Goal: Information Seeking & Learning: Learn about a topic

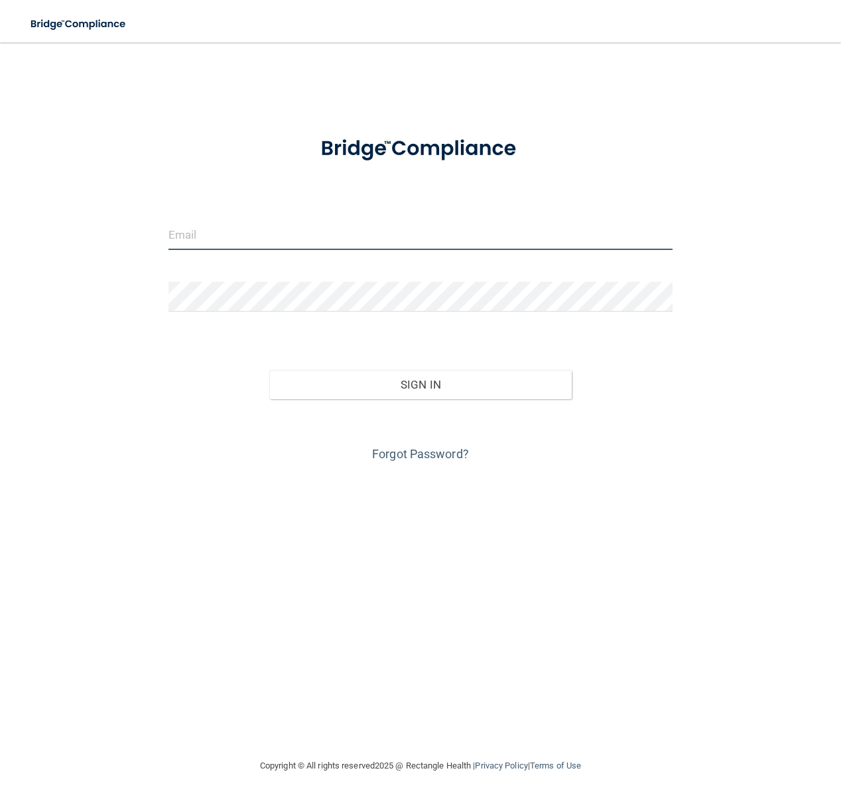
click at [226, 234] on input "email" at bounding box center [420, 235] width 504 height 30
type input "[EMAIL_ADDRESS][DOMAIN_NAME]"
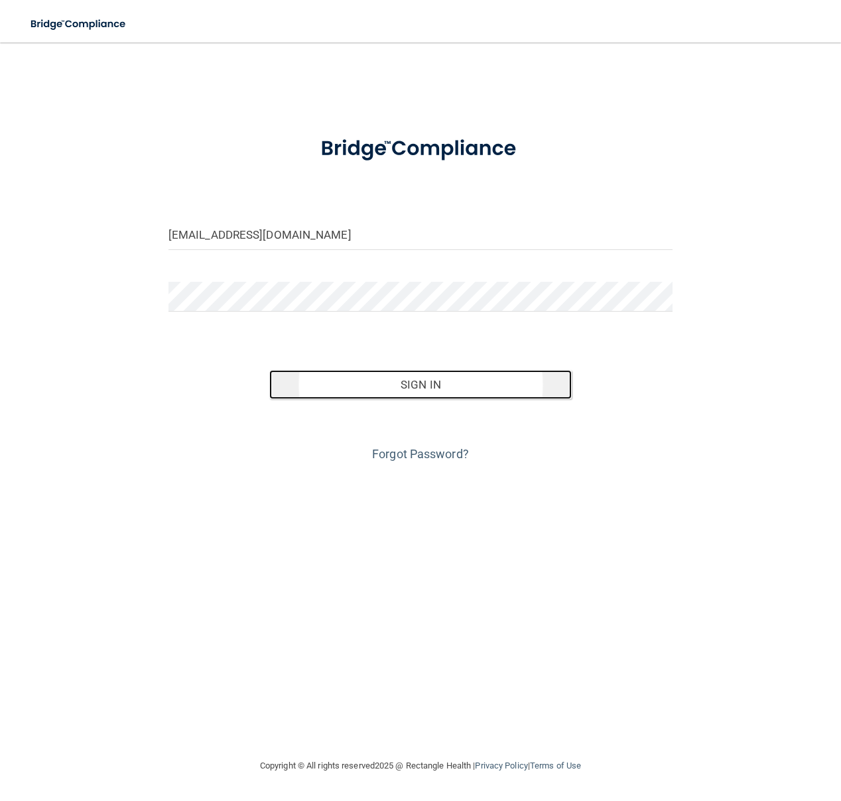
click at [455, 389] on button "Sign In" at bounding box center [420, 384] width 302 height 29
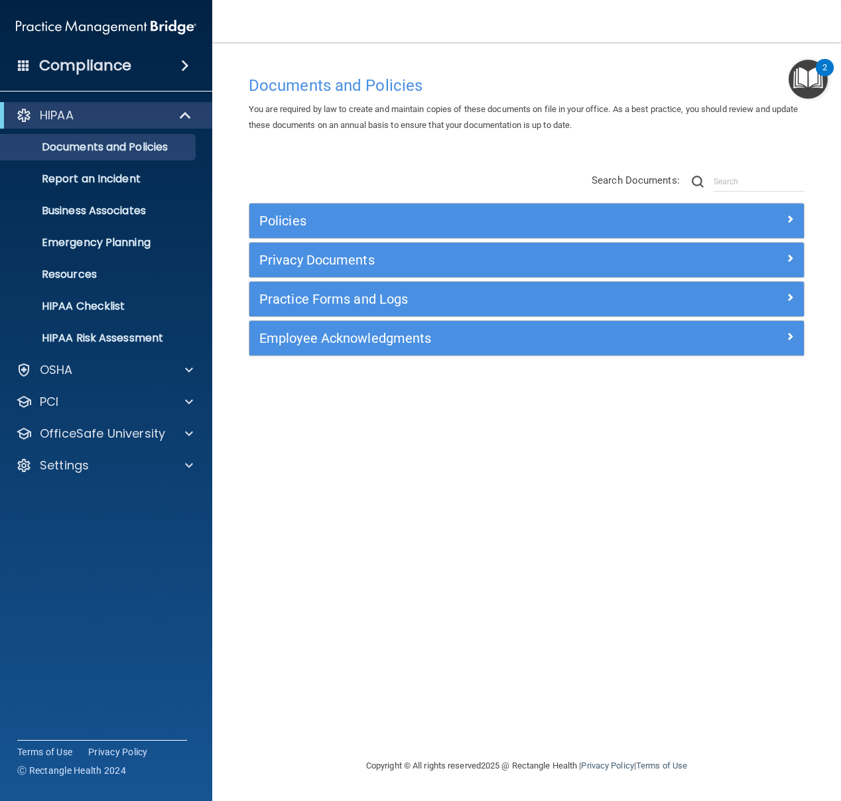
click at [181, 63] on span at bounding box center [185, 66] width 8 height 16
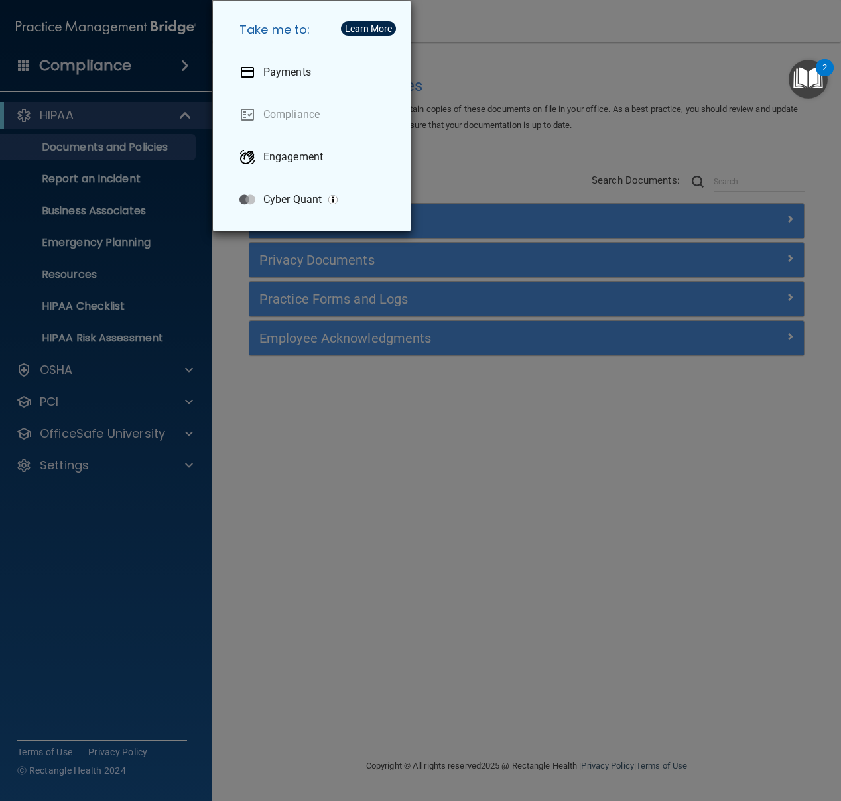
click at [196, 218] on div "Take me to: Payments Compliance Engagement Cyber Quant" at bounding box center [420, 400] width 841 height 801
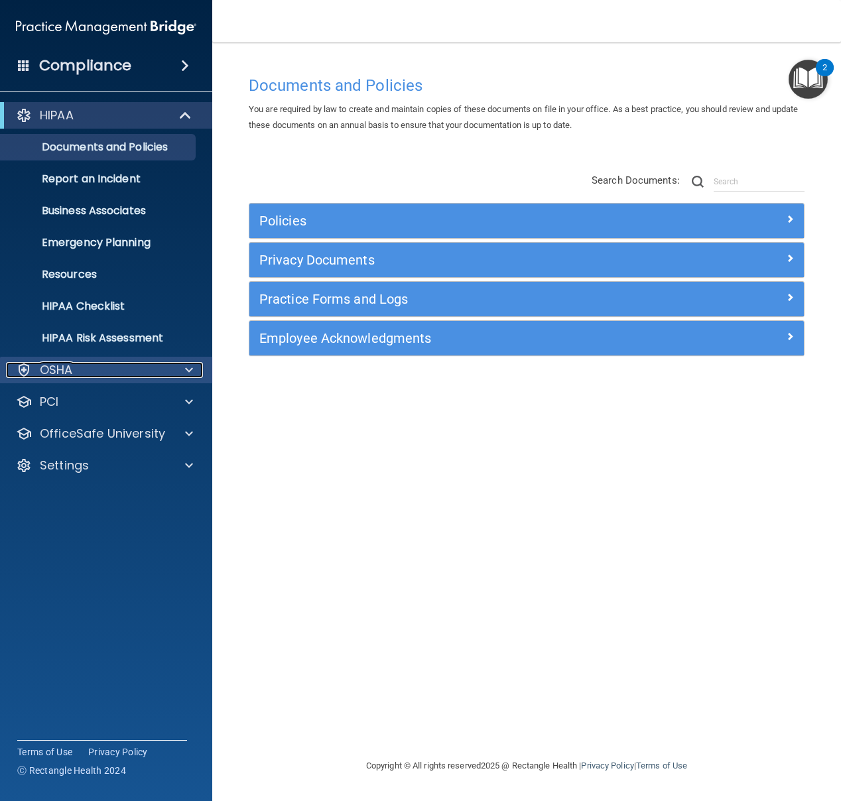
click at [189, 364] on span at bounding box center [189, 370] width 8 height 16
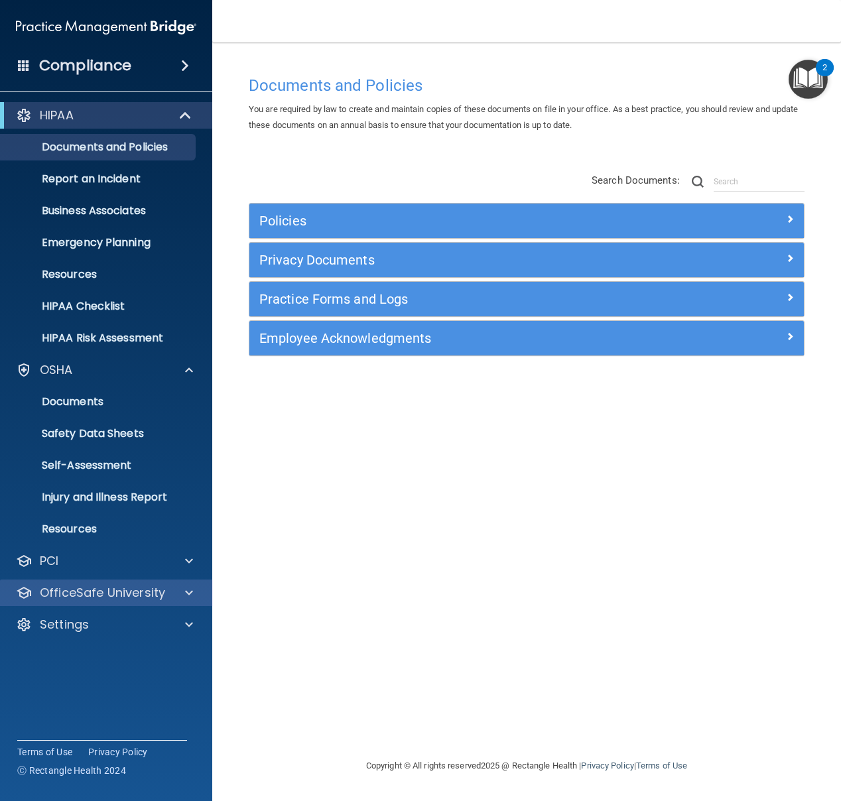
click at [190, 584] on div "OfficeSafe University" at bounding box center [106, 593] width 213 height 27
click at [193, 590] on div at bounding box center [186, 593] width 33 height 16
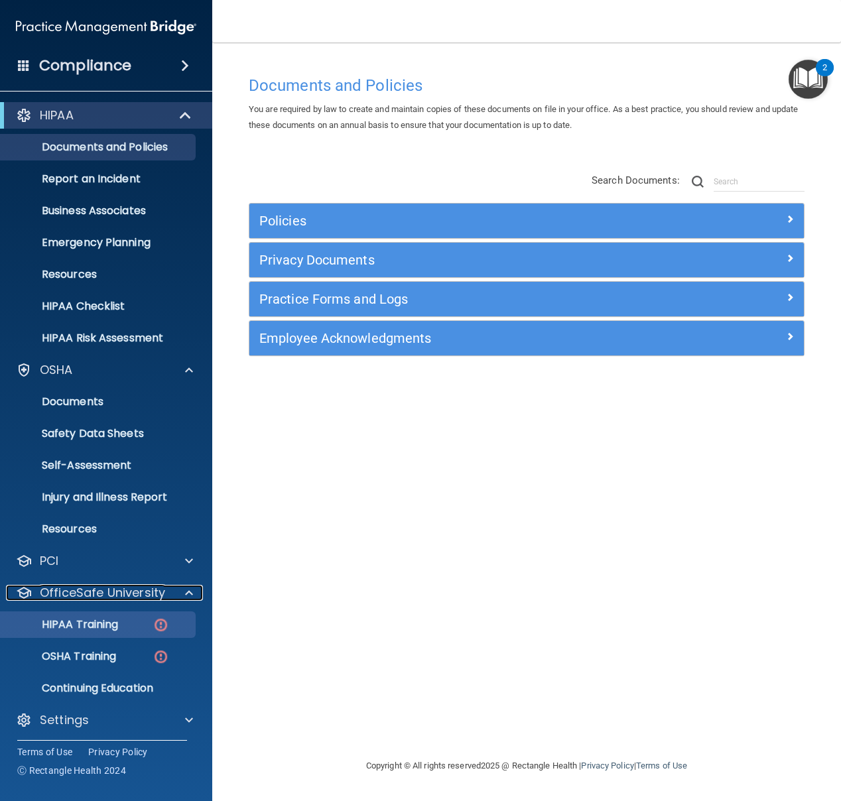
scroll to position [4, 0]
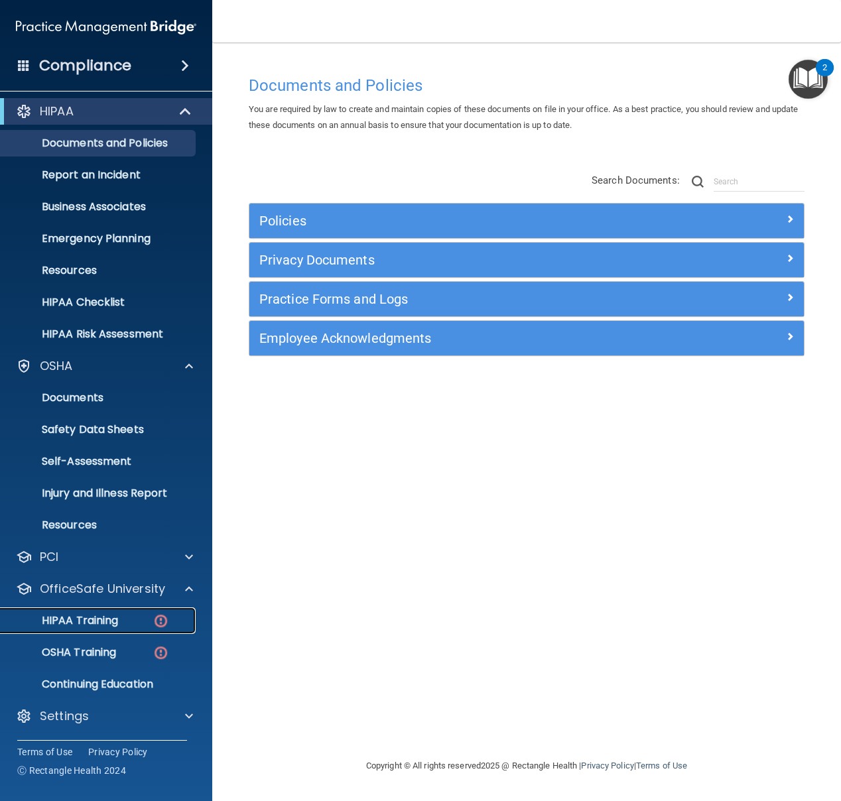
click at [99, 617] on p "HIPAA Training" at bounding box center [63, 620] width 109 height 13
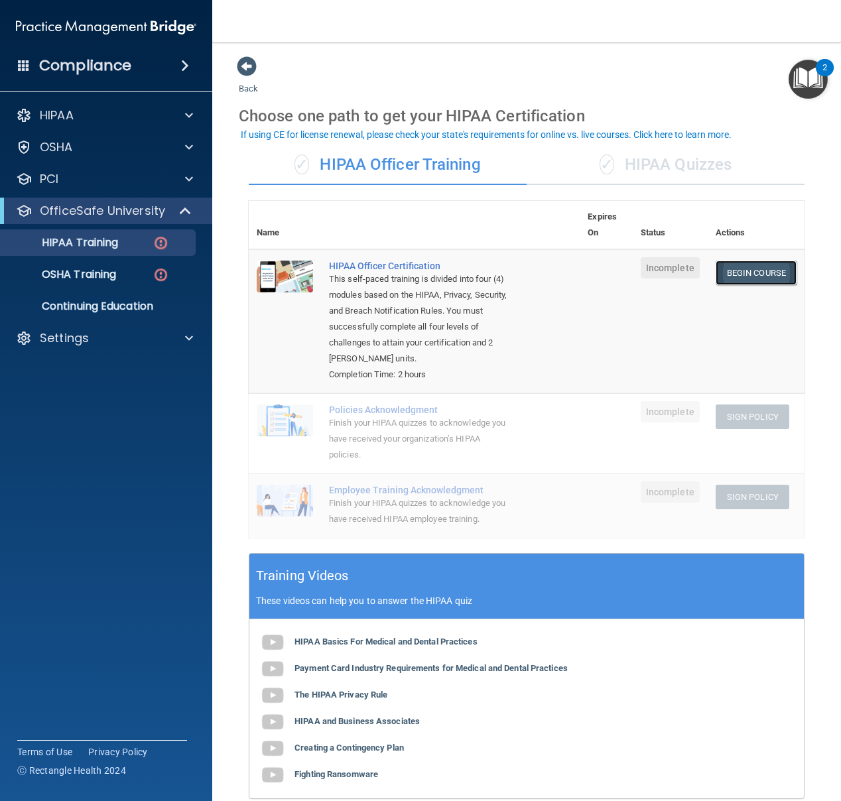
click at [741, 275] on link "Begin Course" at bounding box center [756, 273] width 81 height 25
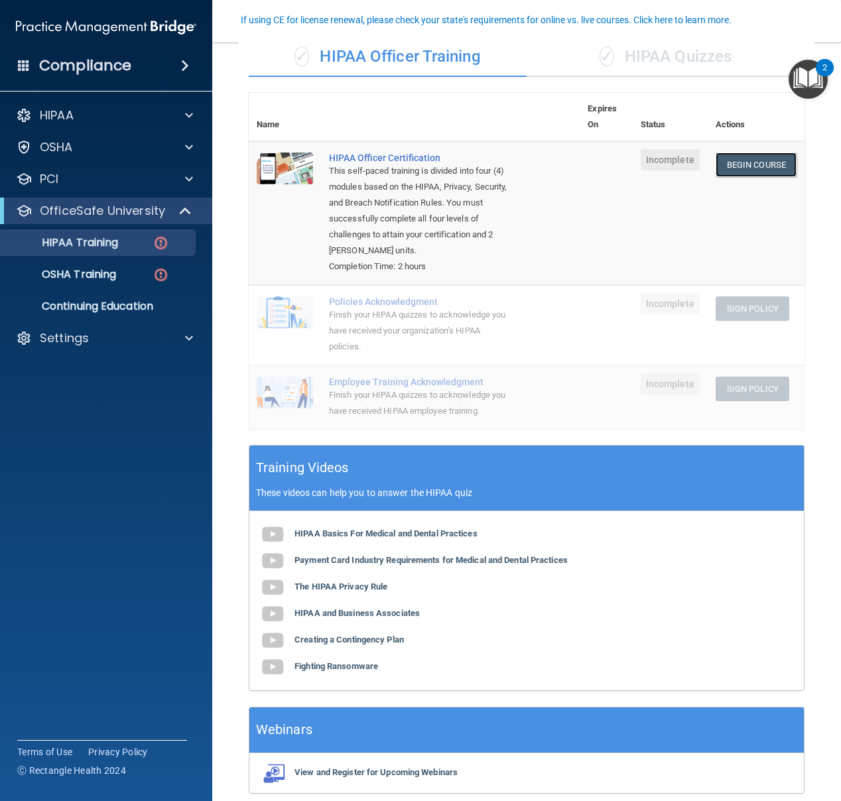
scroll to position [101, 0]
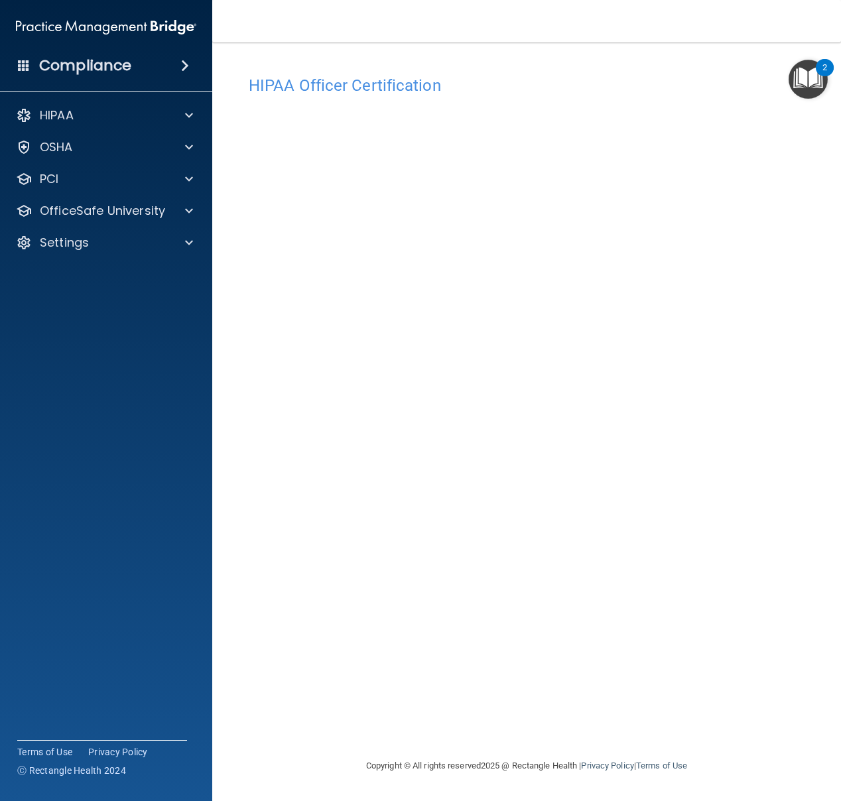
click at [813, 73] on img "Open Resource Center, 2 new notifications" at bounding box center [808, 79] width 39 height 39
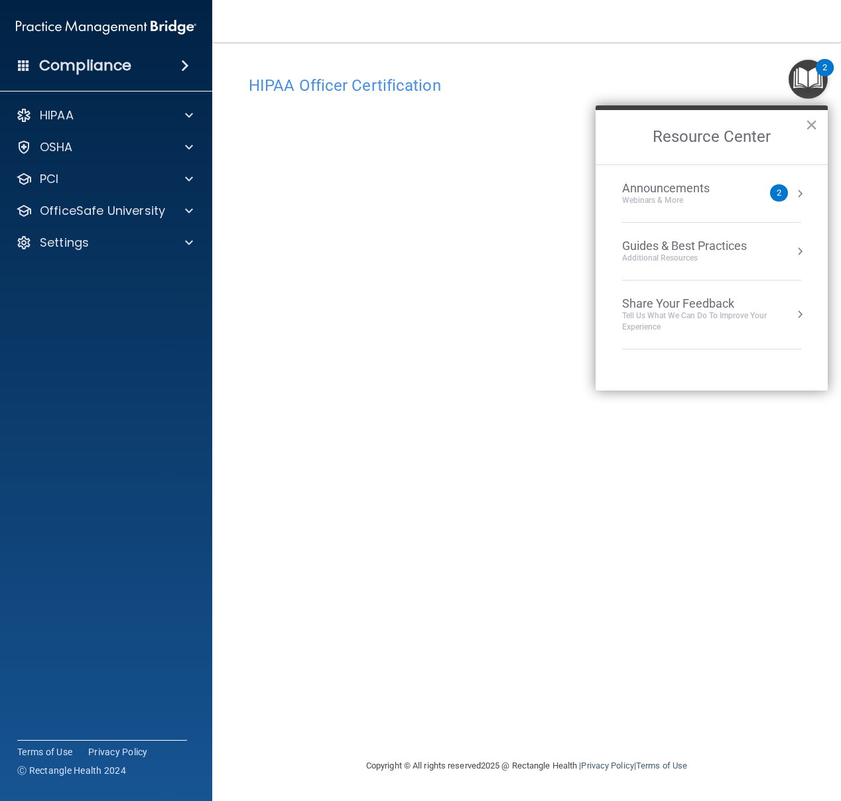
click at [803, 189] on button "Resource Center" at bounding box center [799, 193] width 13 height 13
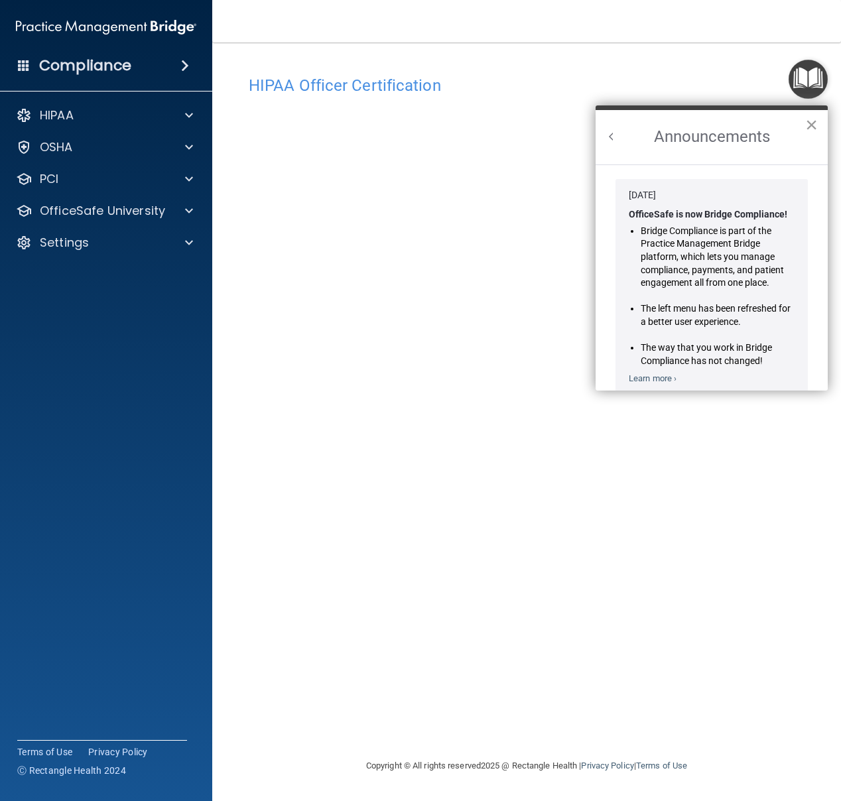
click at [811, 124] on button "×" at bounding box center [811, 124] width 13 height 21
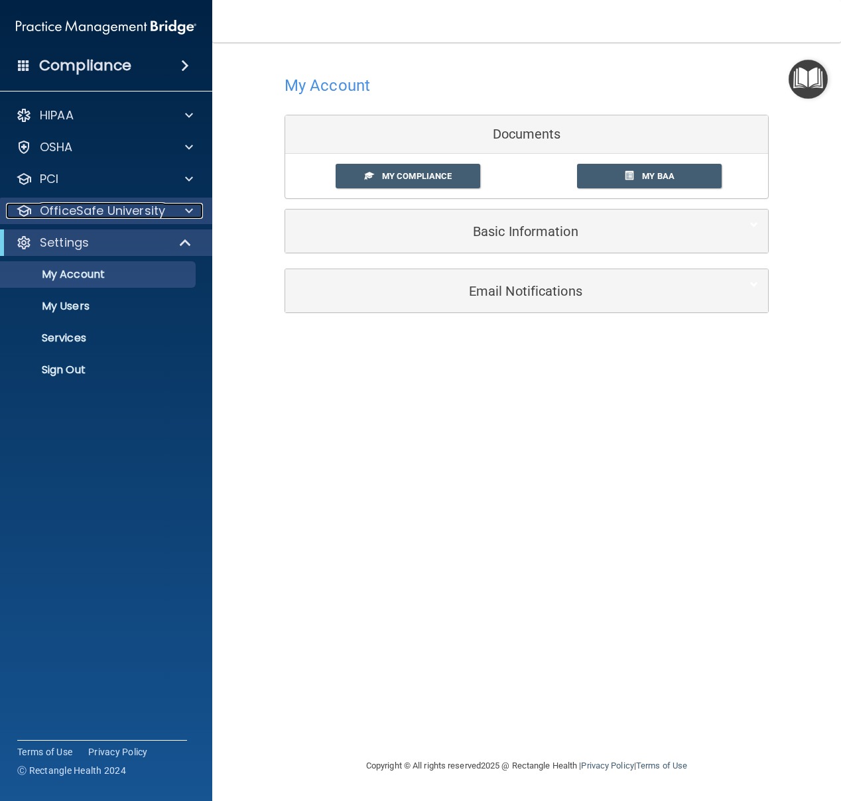
click at [154, 210] on p "OfficeSafe University" at bounding box center [102, 211] width 125 height 16
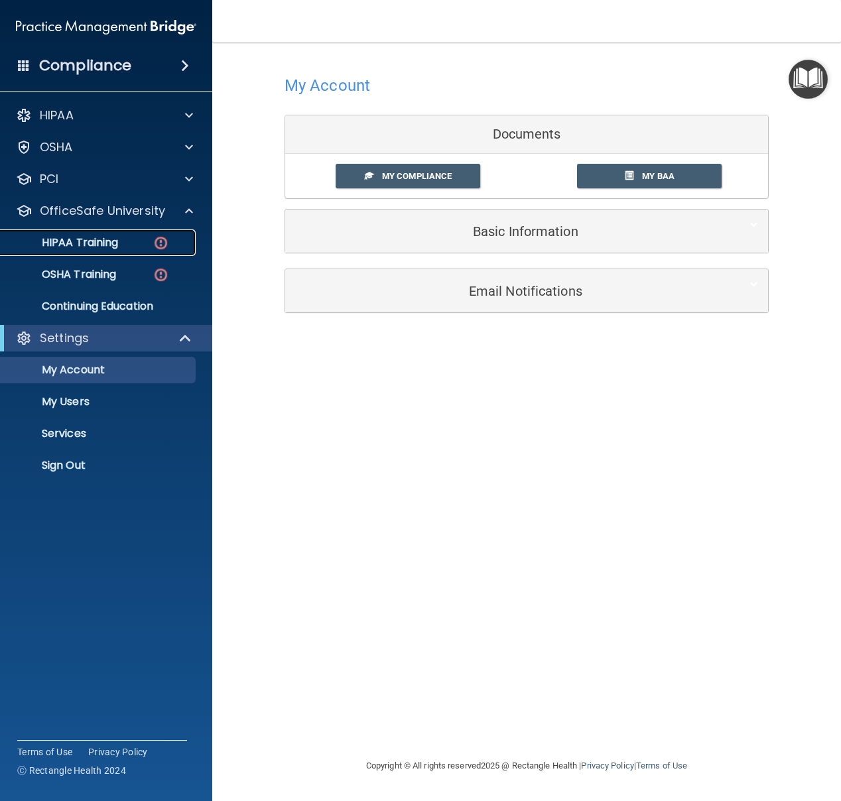
click at [117, 245] on p "HIPAA Training" at bounding box center [63, 242] width 109 height 13
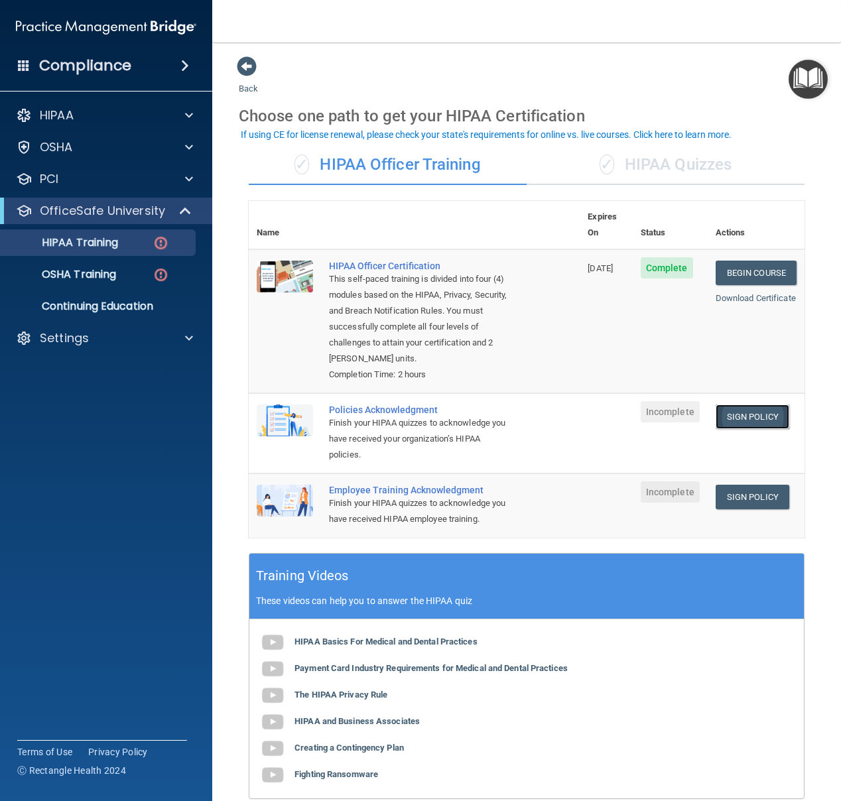
click at [758, 405] on link "Sign Policy" at bounding box center [753, 417] width 74 height 25
click at [105, 254] on link "HIPAA Training" at bounding box center [91, 243] width 209 height 27
click at [105, 248] on p "HIPAA Training" at bounding box center [63, 242] width 109 height 13
click at [103, 246] on p "HIPAA Training" at bounding box center [63, 242] width 109 height 13
click at [103, 274] on p "OSHA Training" at bounding box center [62, 274] width 107 height 13
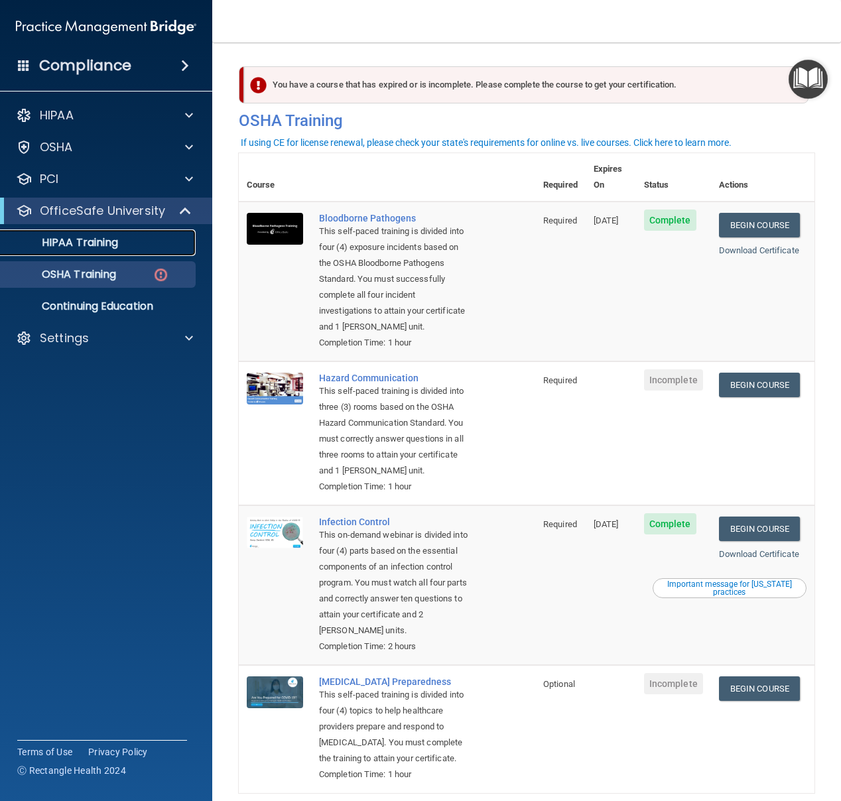
click at [107, 247] on p "HIPAA Training" at bounding box center [63, 242] width 109 height 13
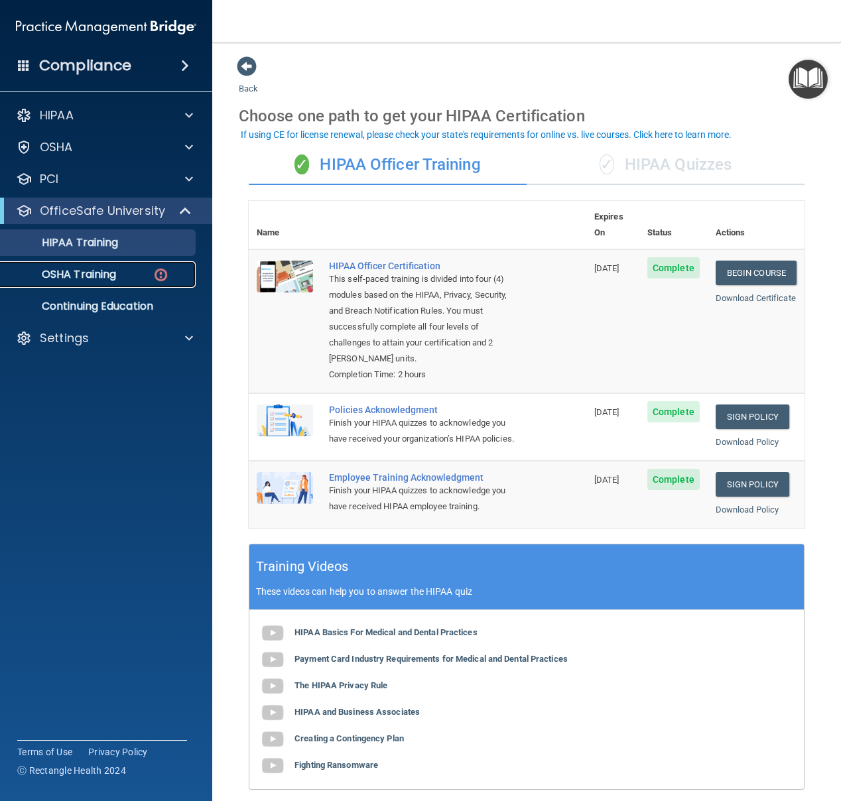
click at [105, 275] on p "OSHA Training" at bounding box center [62, 274] width 107 height 13
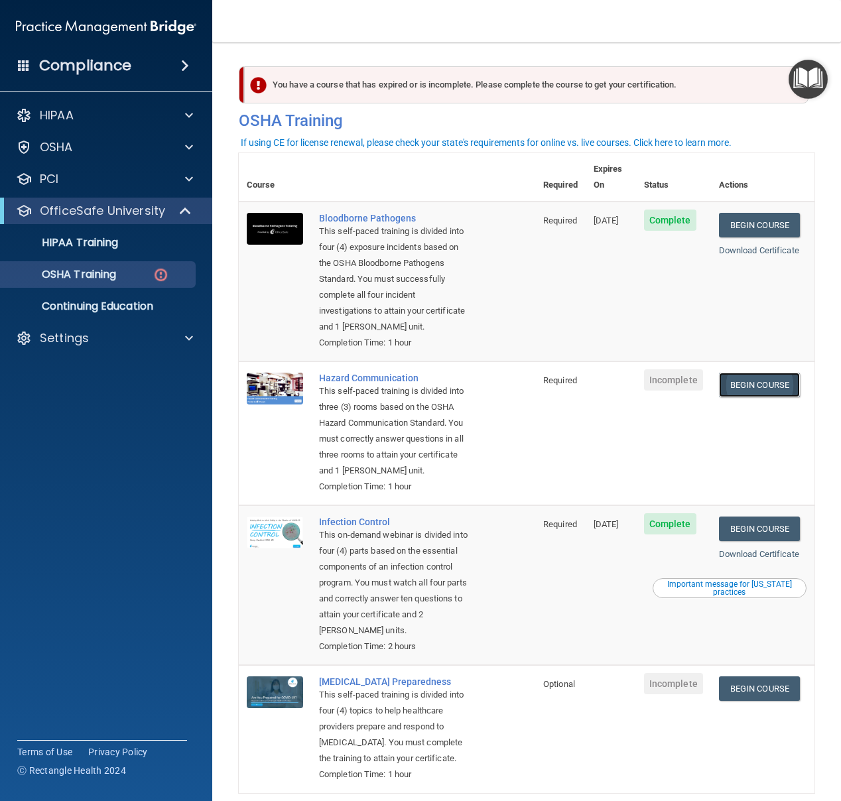
click at [760, 373] on link "Begin Course" at bounding box center [759, 385] width 81 height 25
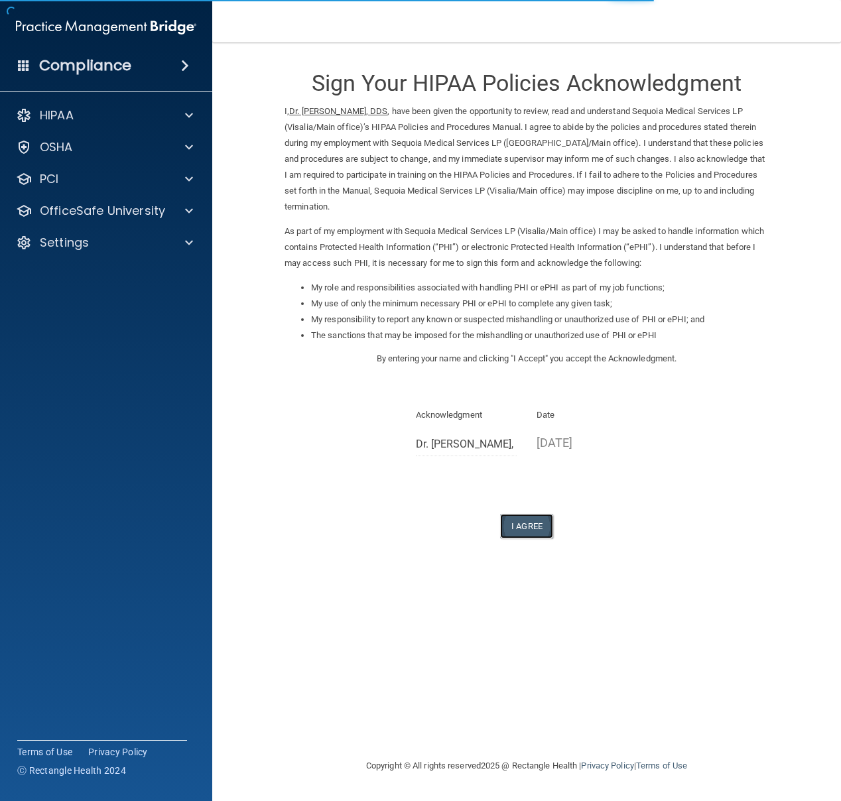
click at [530, 527] on button "I Agree" at bounding box center [526, 526] width 53 height 25
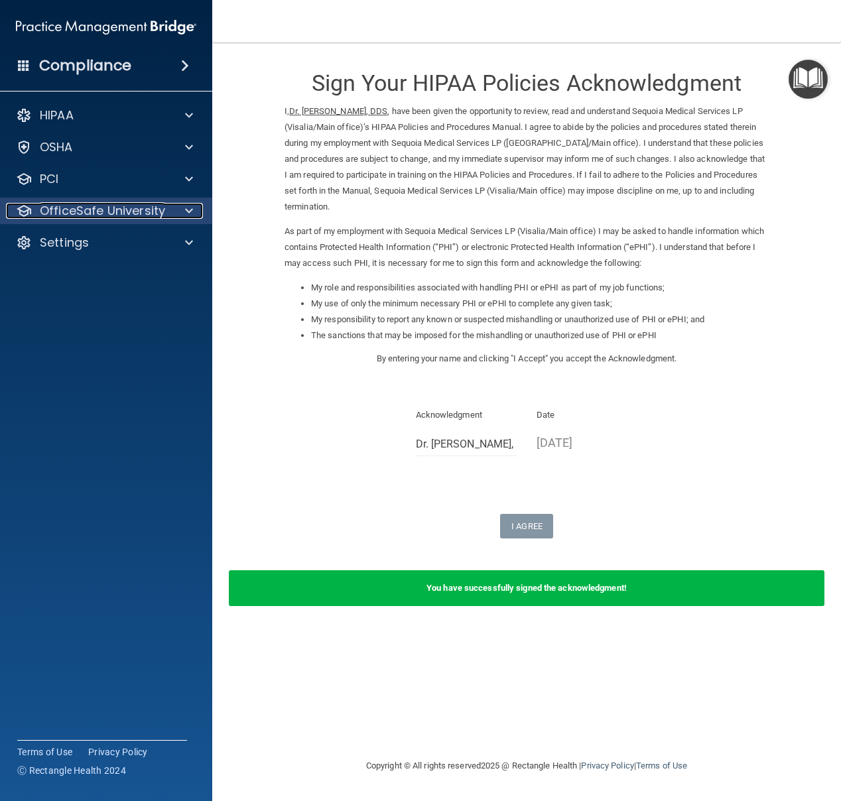
click at [151, 212] on p "OfficeSafe University" at bounding box center [102, 211] width 125 height 16
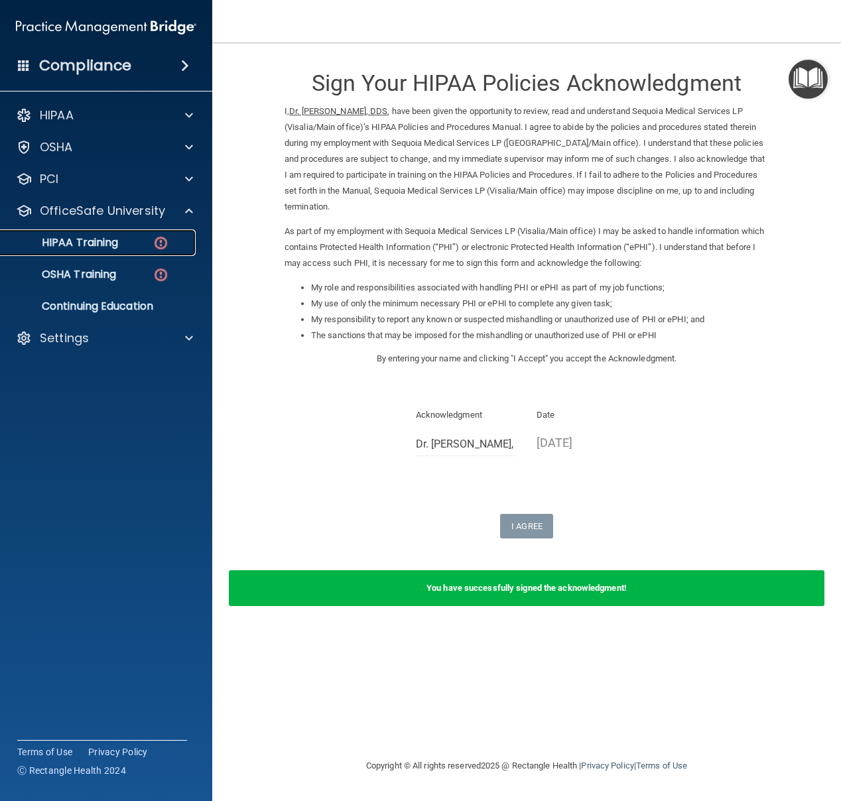
click at [132, 247] on div "HIPAA Training" at bounding box center [99, 242] width 181 height 13
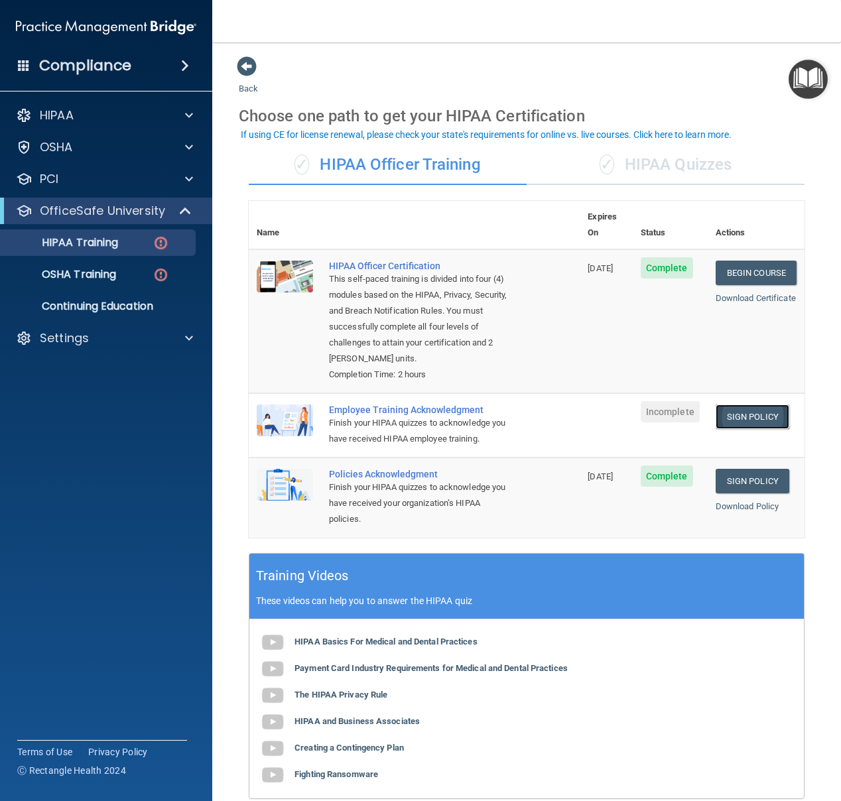
click at [742, 405] on link "Sign Policy" at bounding box center [753, 417] width 74 height 25
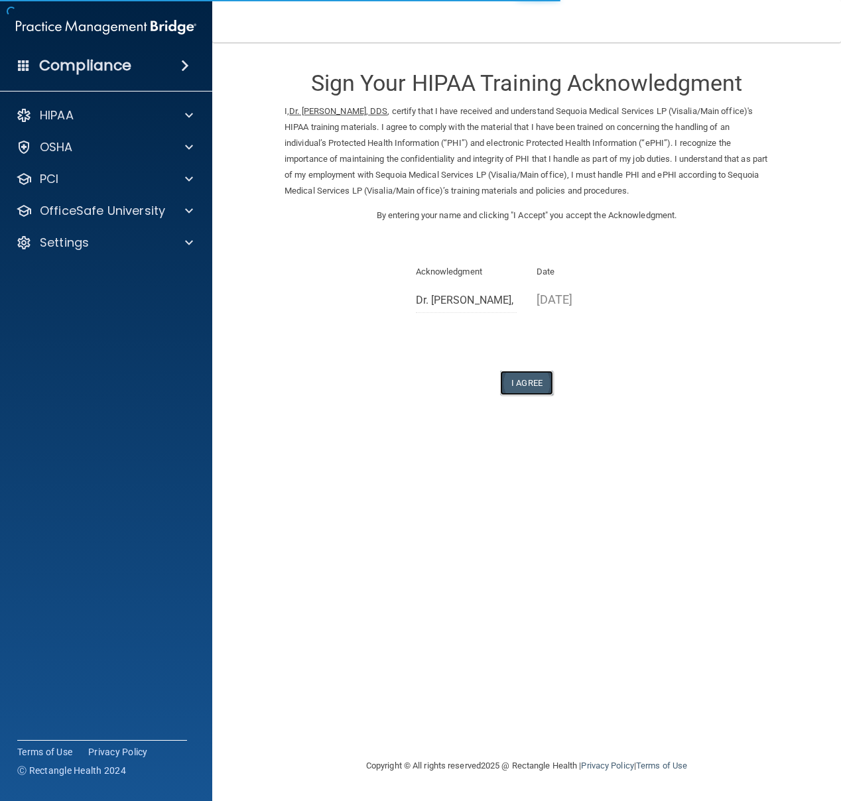
click at [535, 381] on button "I Agree" at bounding box center [526, 383] width 53 height 25
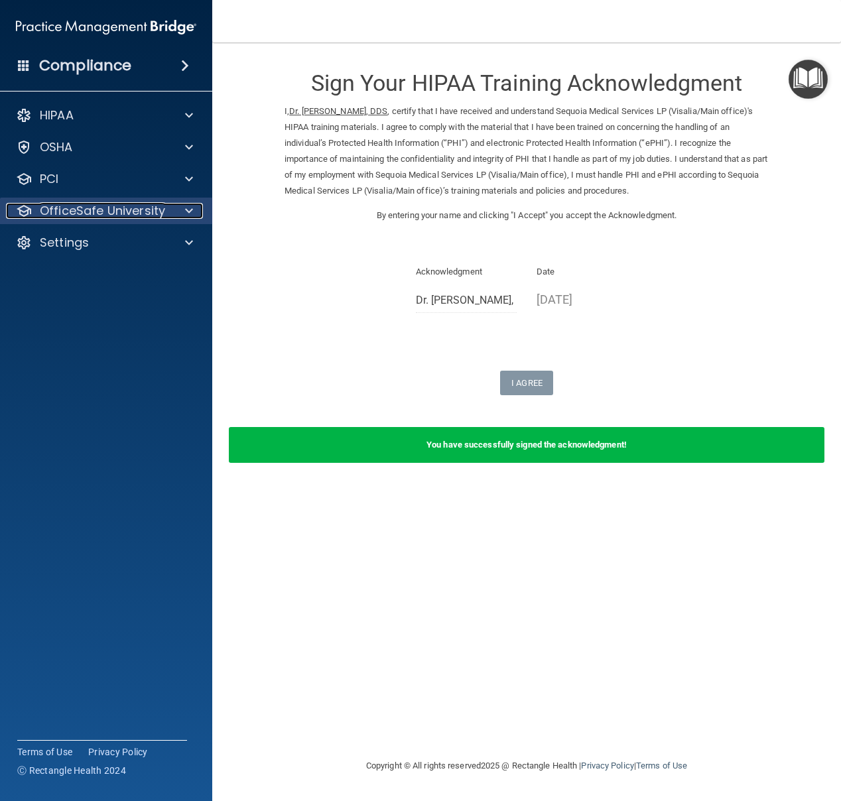
click at [133, 211] on p "OfficeSafe University" at bounding box center [102, 211] width 125 height 16
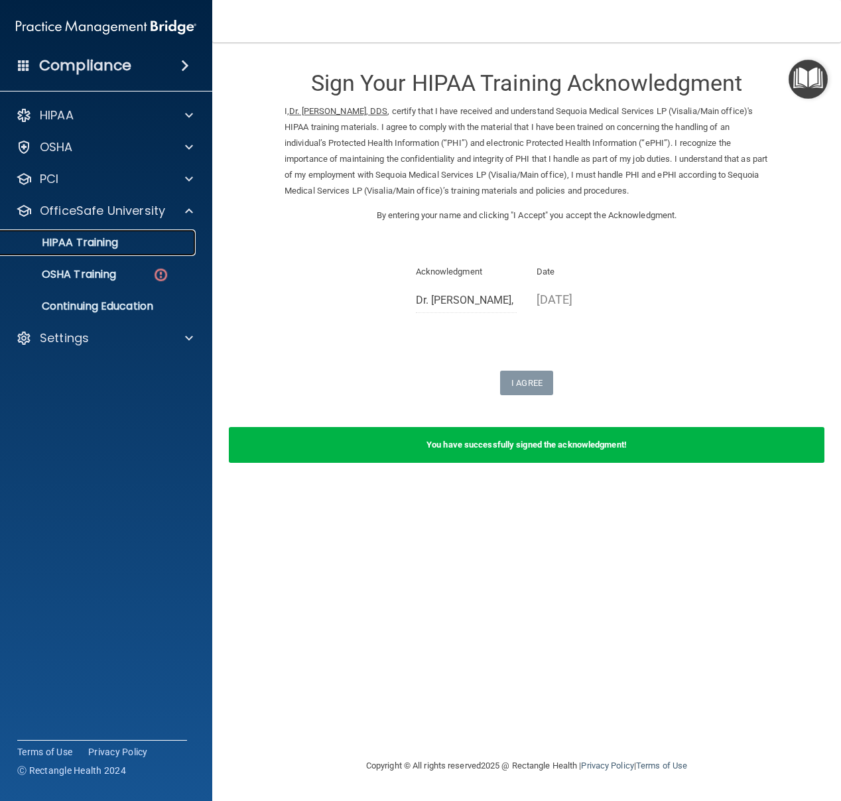
click at [111, 241] on p "HIPAA Training" at bounding box center [63, 242] width 109 height 13
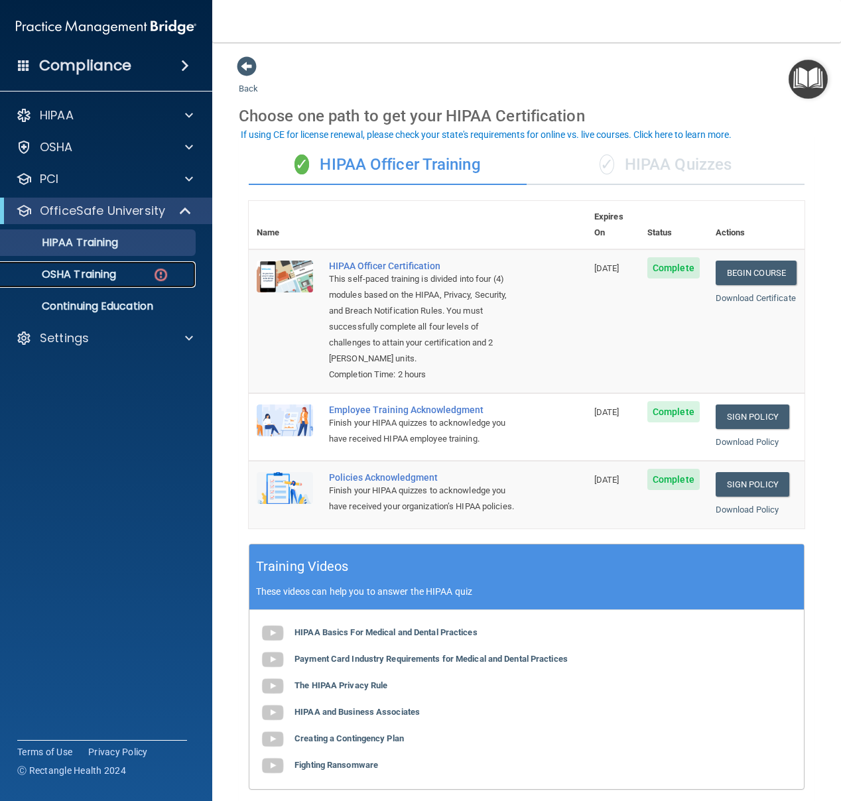
click at [150, 275] on div "OSHA Training" at bounding box center [99, 274] width 181 height 13
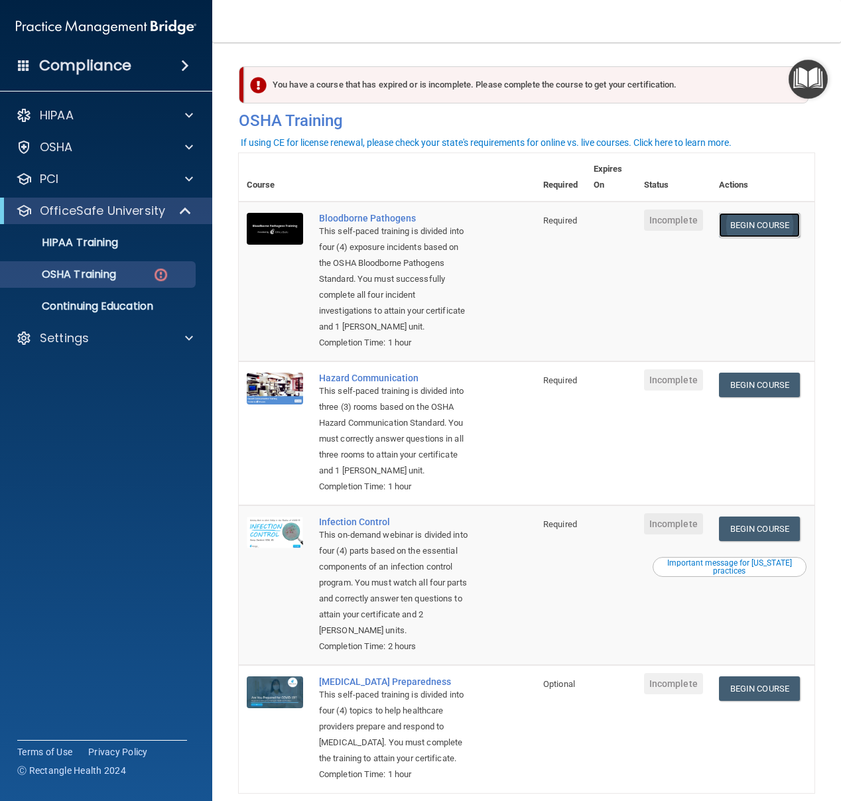
click at [762, 225] on link "Begin Course" at bounding box center [759, 225] width 81 height 25
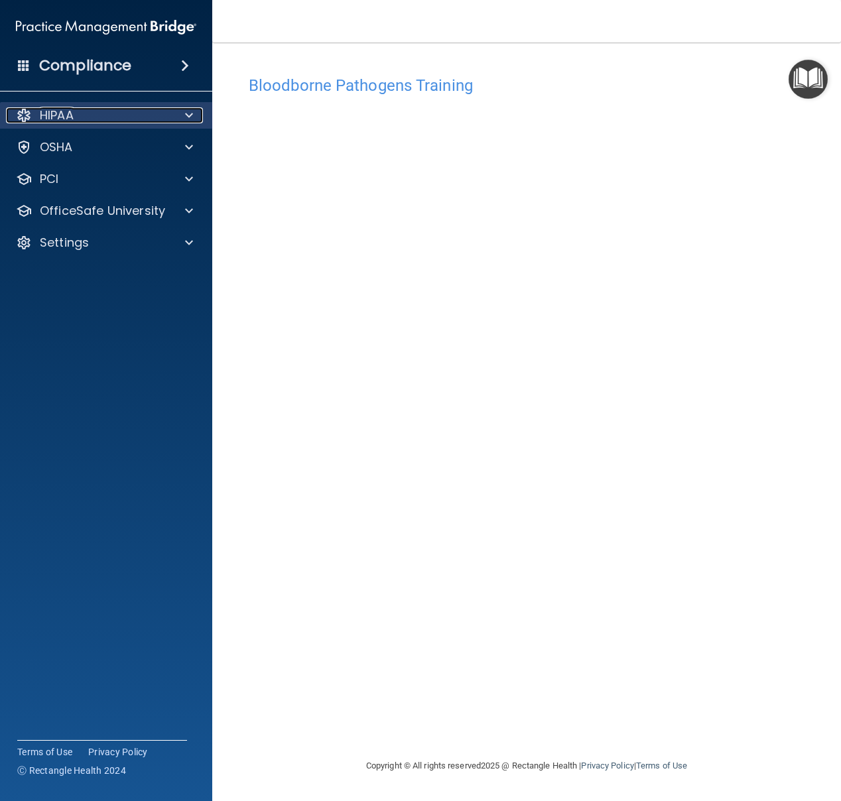
click at [199, 117] on div at bounding box center [186, 115] width 33 height 16
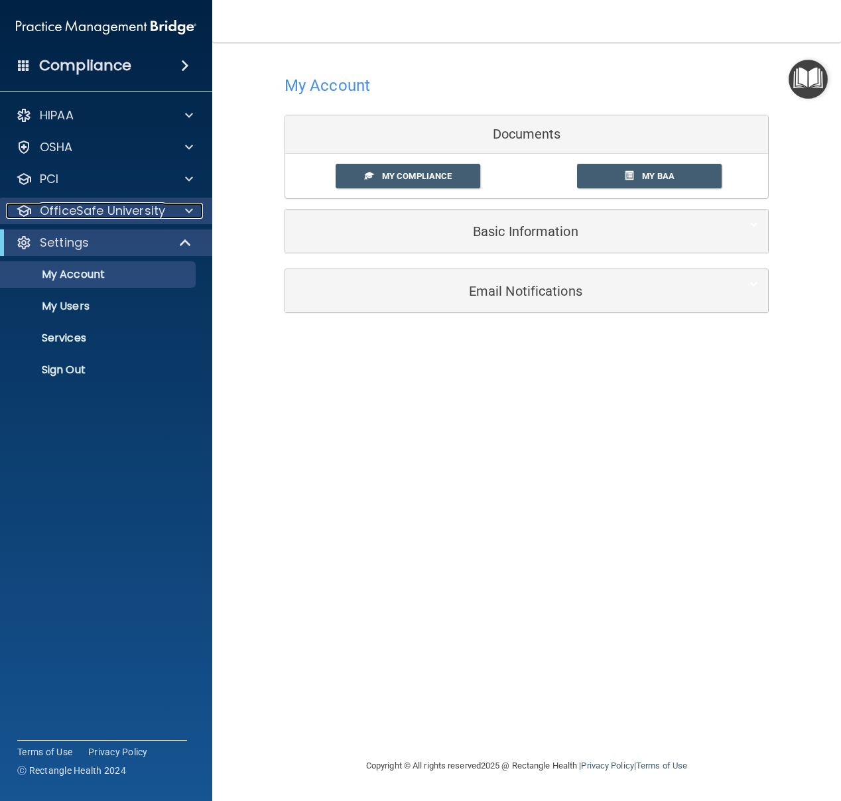
click at [139, 212] on p "OfficeSafe University" at bounding box center [102, 211] width 125 height 16
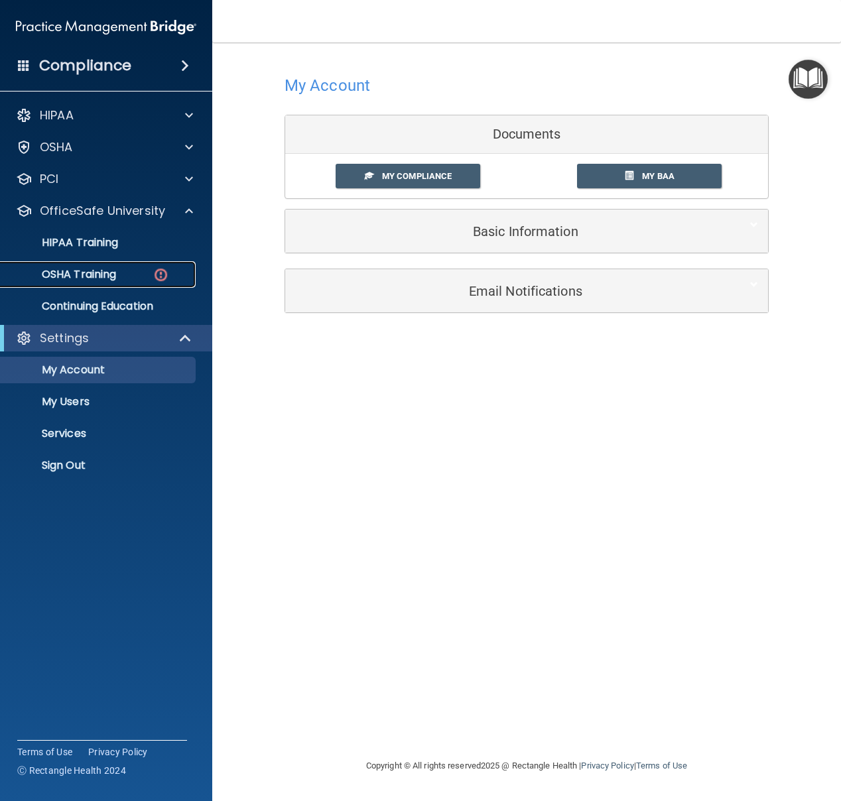
click at [139, 273] on div "OSHA Training" at bounding box center [99, 274] width 181 height 13
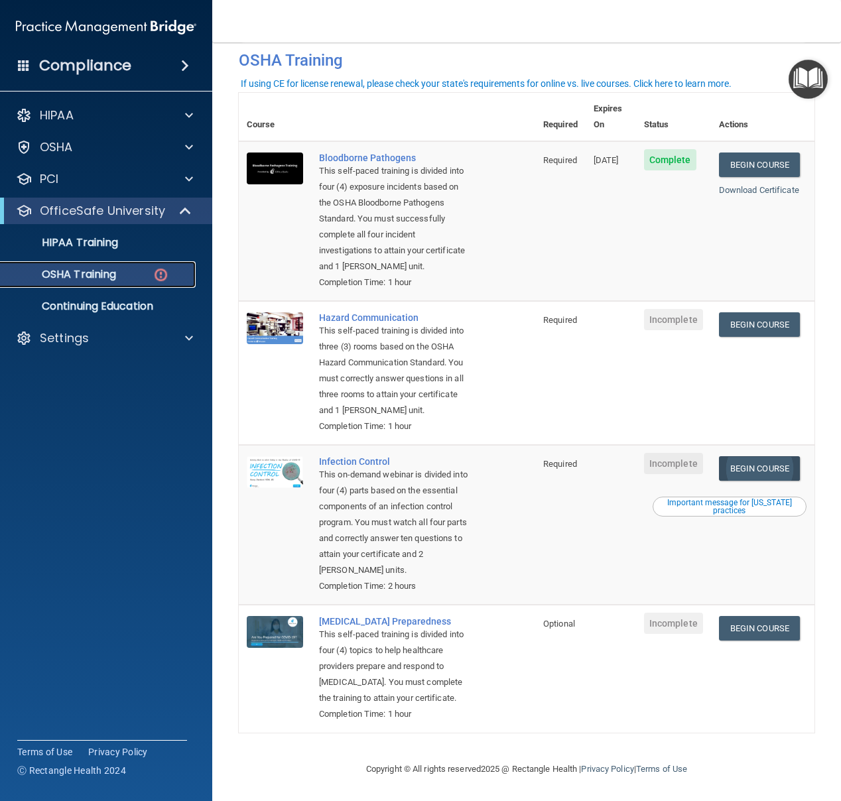
scroll to position [78, 0]
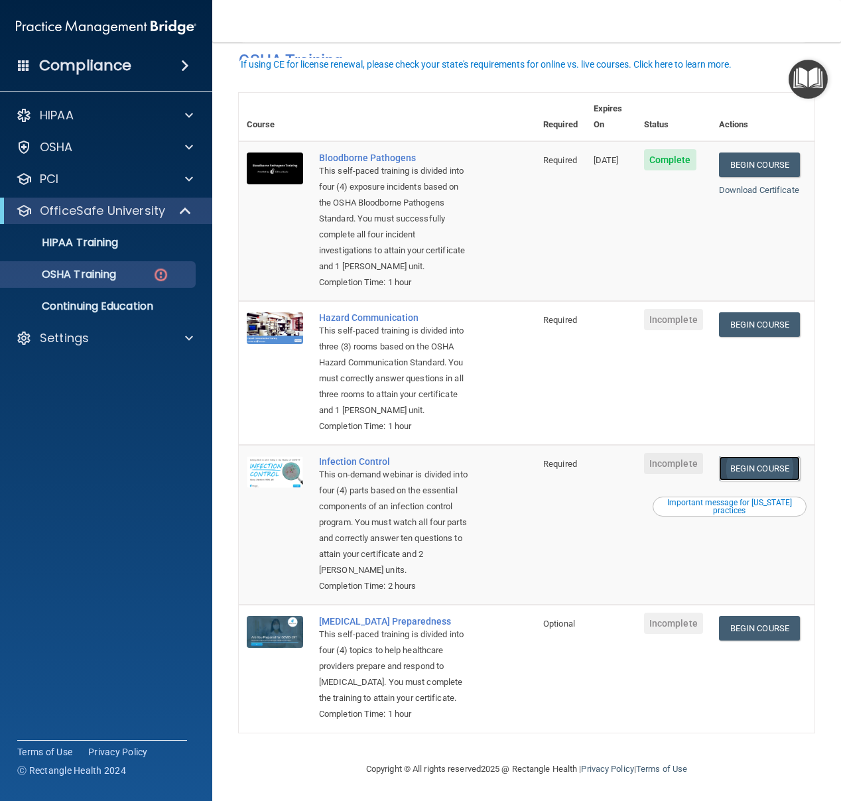
click at [756, 456] on link "Begin Course" at bounding box center [759, 468] width 81 height 25
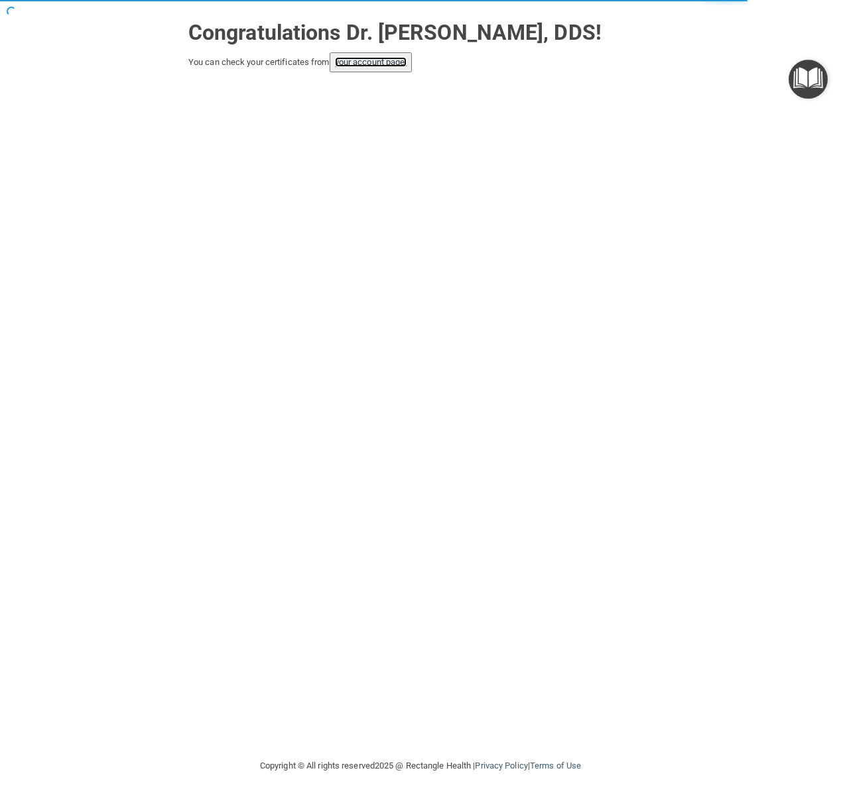
click at [365, 60] on link "your account page!" at bounding box center [371, 62] width 72 height 10
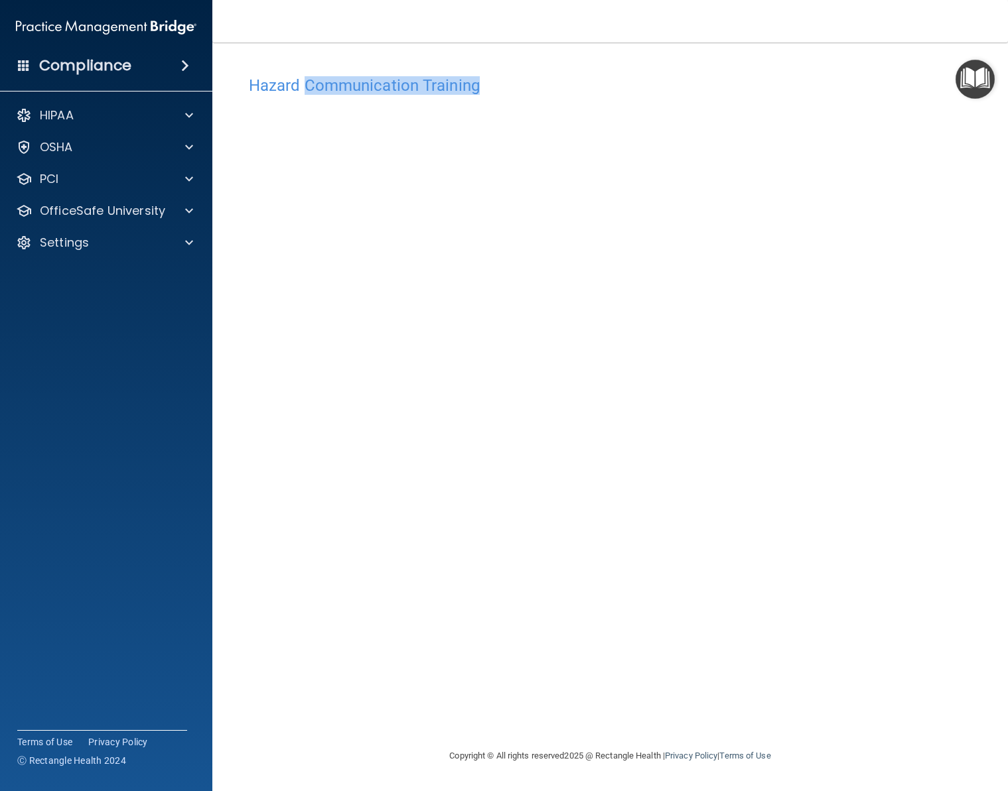
drag, startPoint x: 305, startPoint y: 96, endPoint x: 308, endPoint y: 88, distance: 8.4
click at [305, 88] on div "Hazard Communication Training" at bounding box center [610, 85] width 742 height 33
click at [840, 121] on div "Hazard Communication Training This course doesn’t expire until . Are you sure y…" at bounding box center [610, 408] width 742 height 679
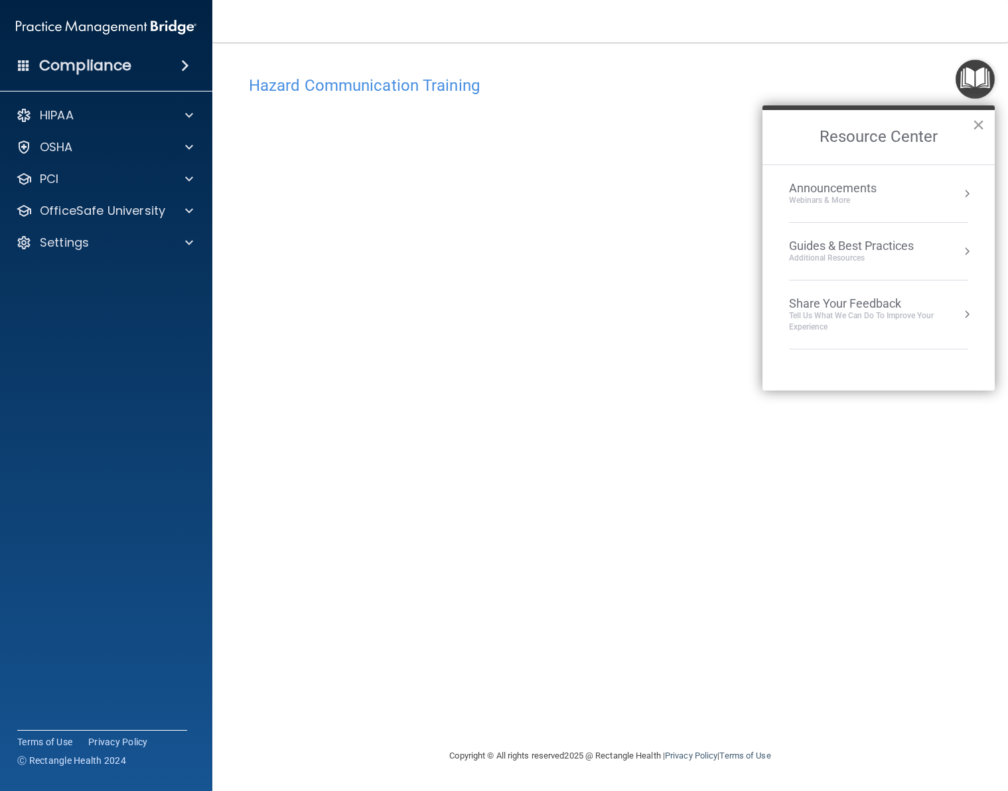
click at [840, 127] on button "×" at bounding box center [978, 124] width 13 height 21
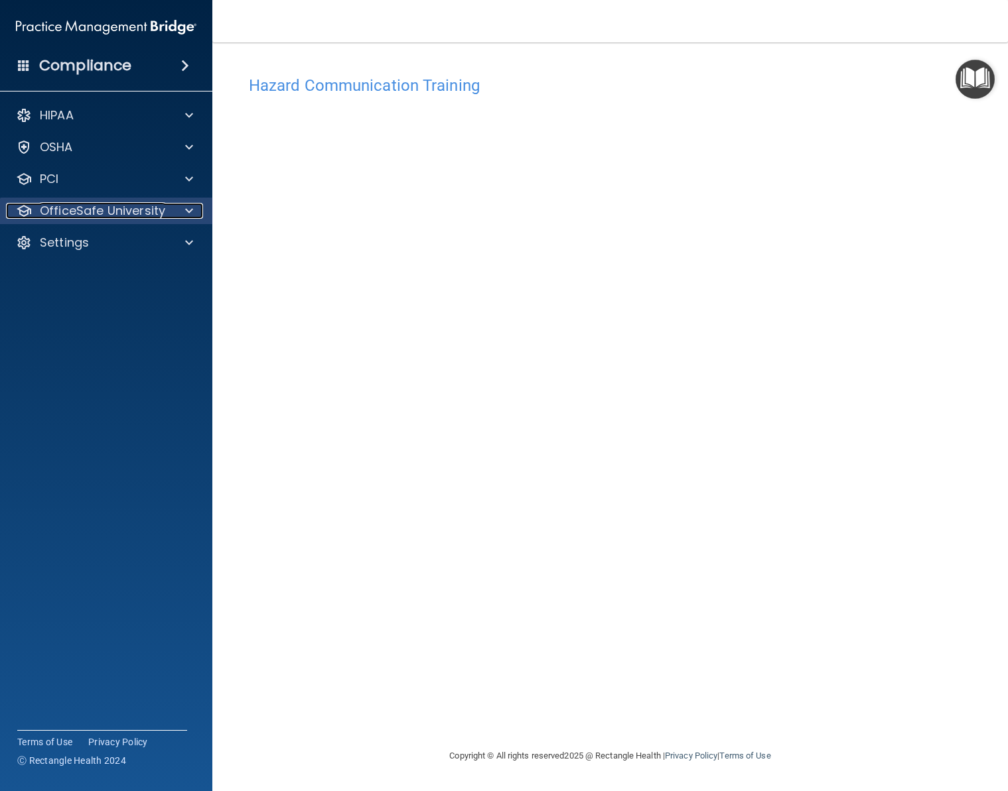
click at [183, 214] on div at bounding box center [186, 211] width 33 height 16
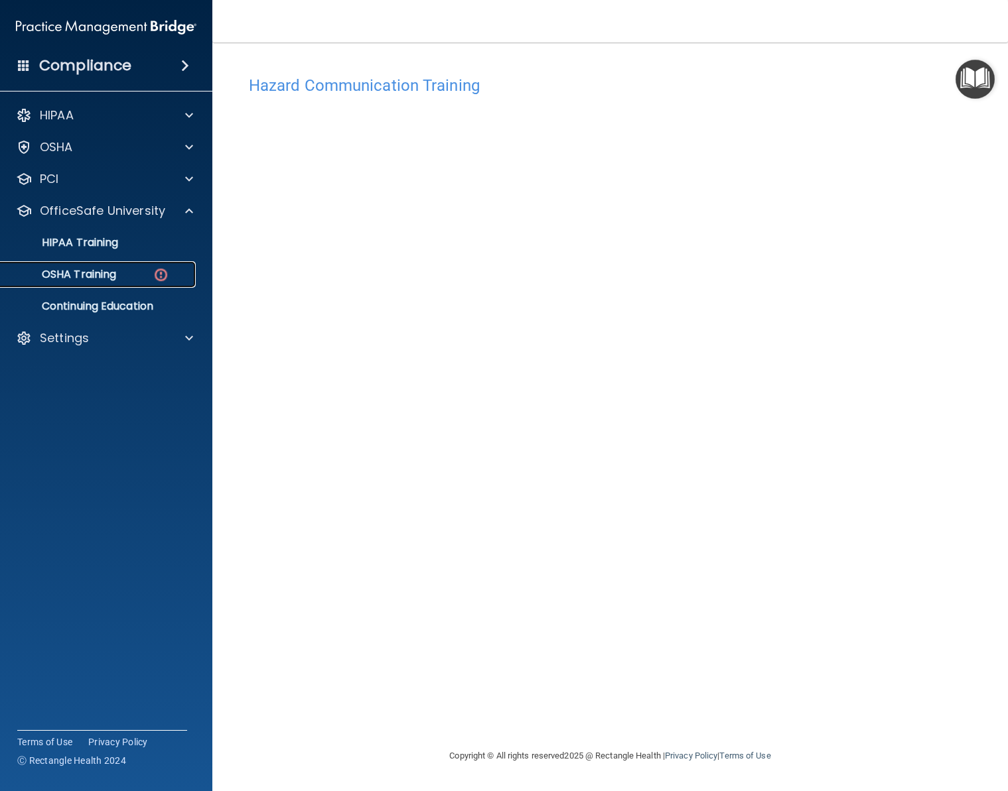
click at [133, 277] on div "OSHA Training" at bounding box center [99, 274] width 181 height 13
